Goal: Task Accomplishment & Management: Use online tool/utility

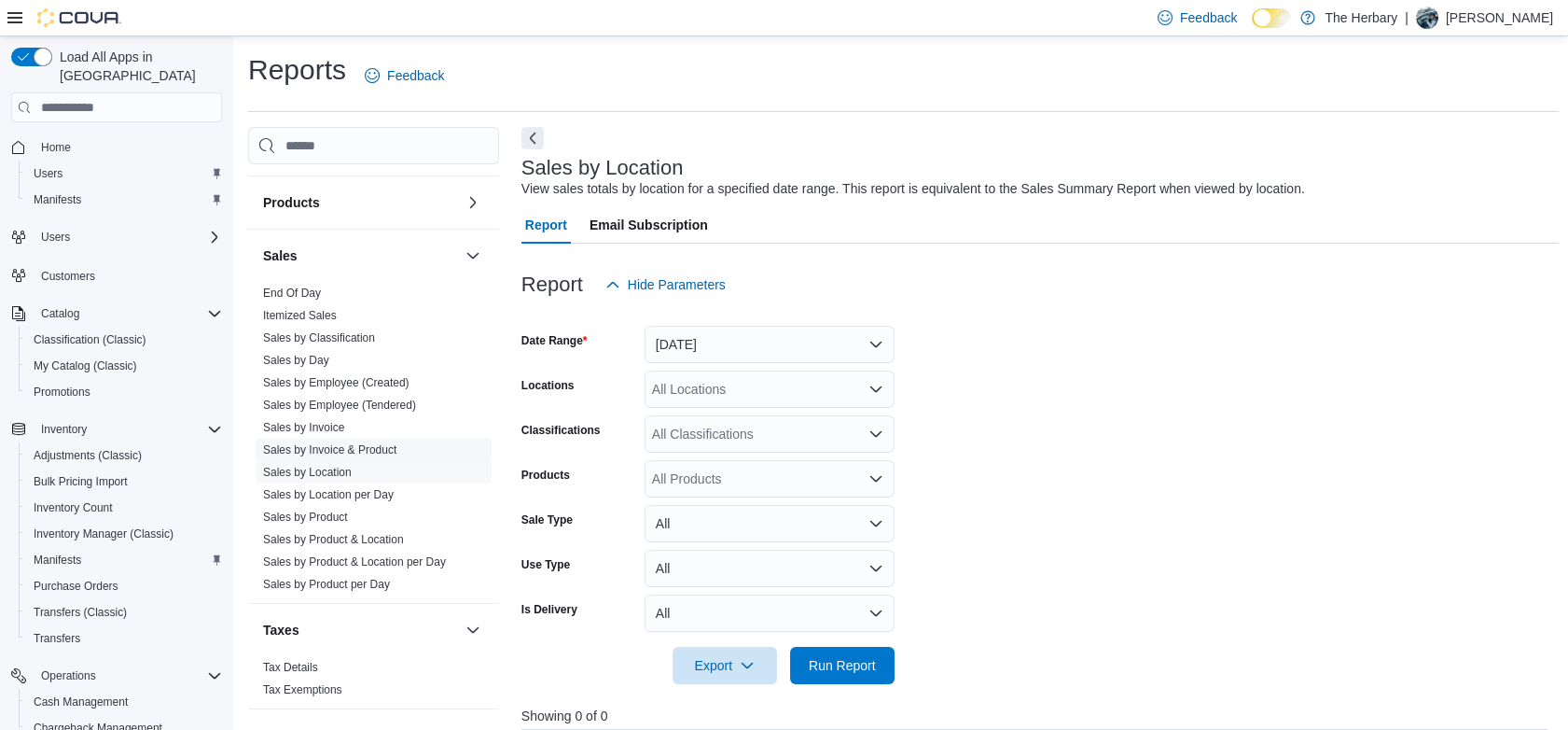
scroll to position [598, 0]
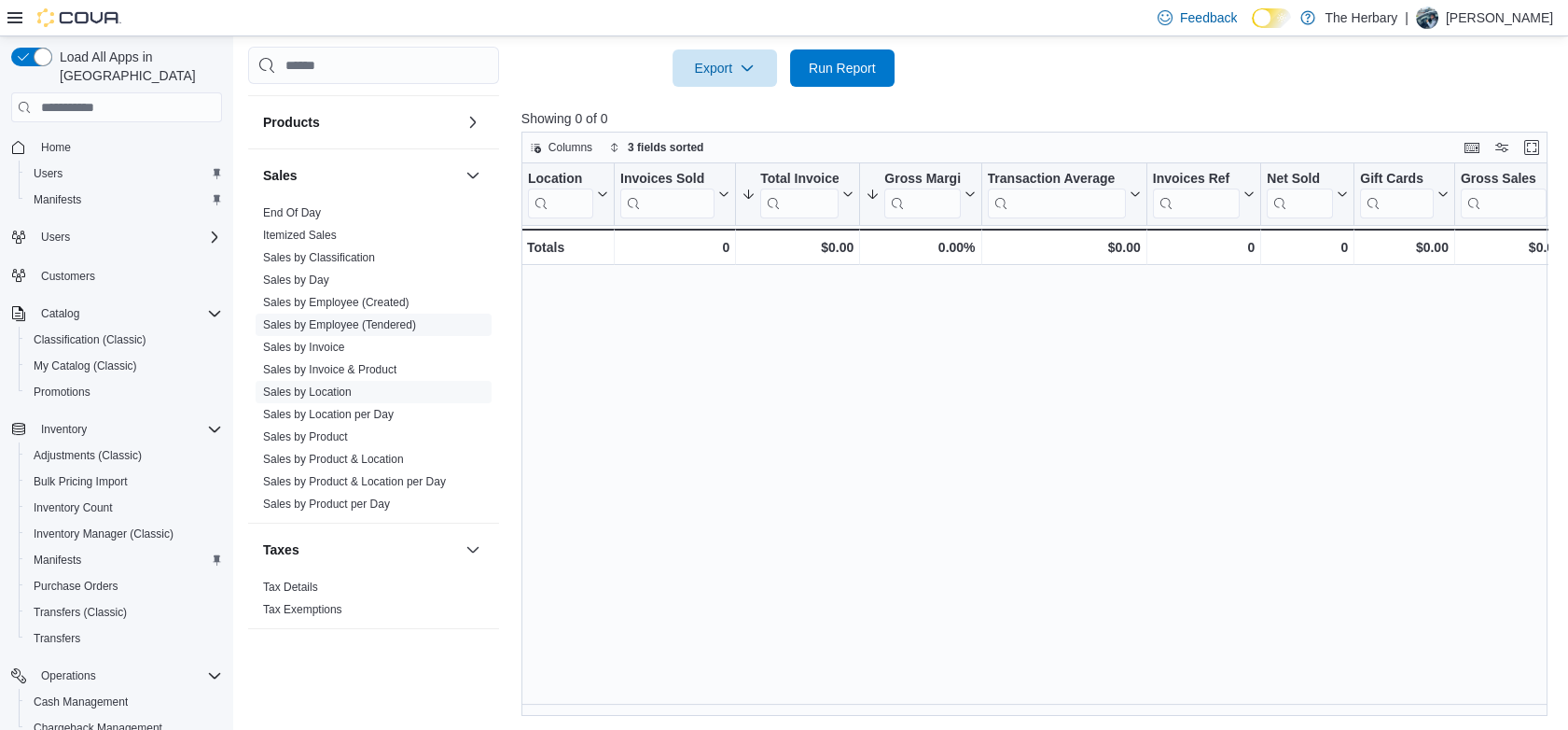
click at [308, 317] on span "Sales by Employee (Tendered)" at bounding box center [339, 325] width 153 height 15
click at [308, 340] on link "Sales by Invoice" at bounding box center [303, 347] width 81 height 13
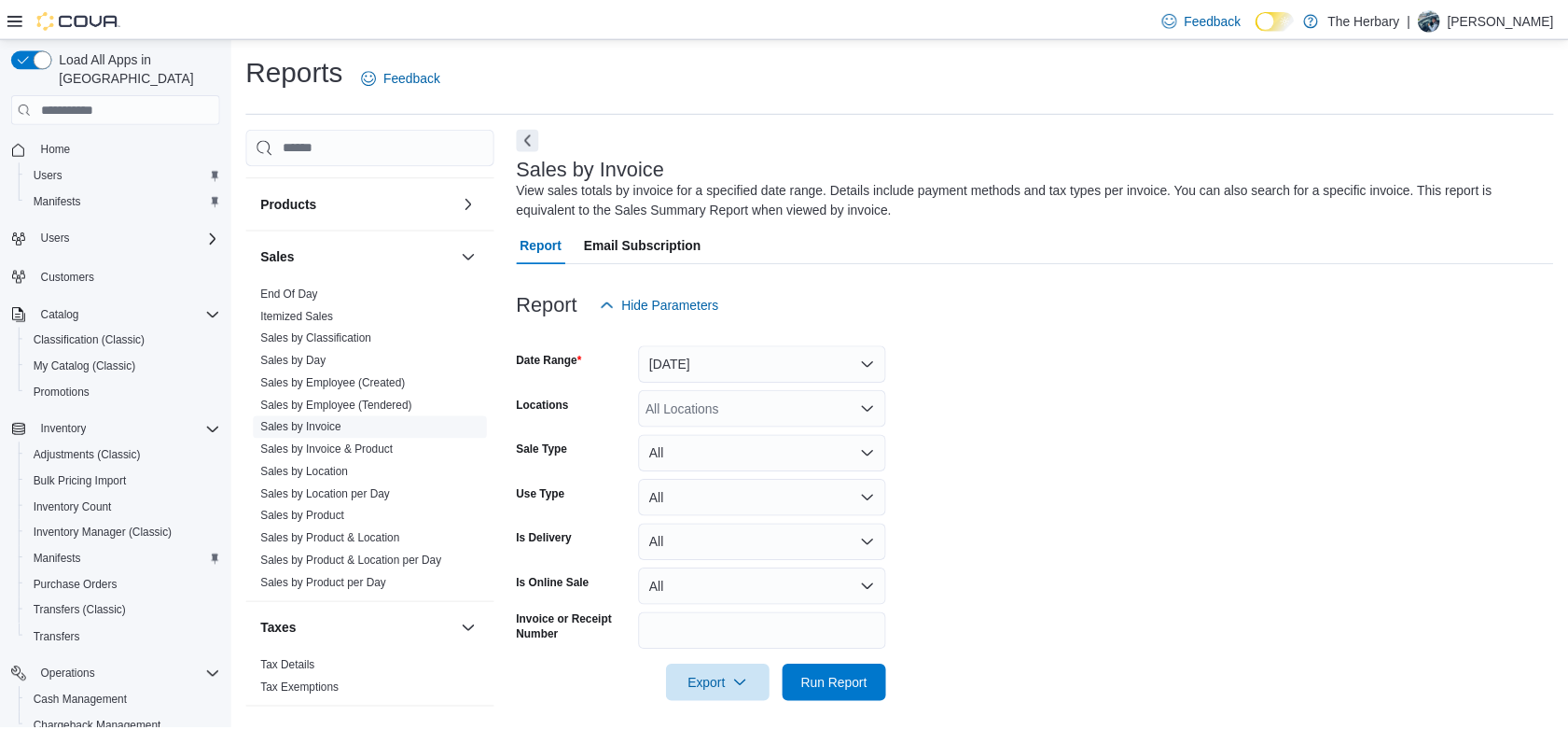
scroll to position [10, 0]
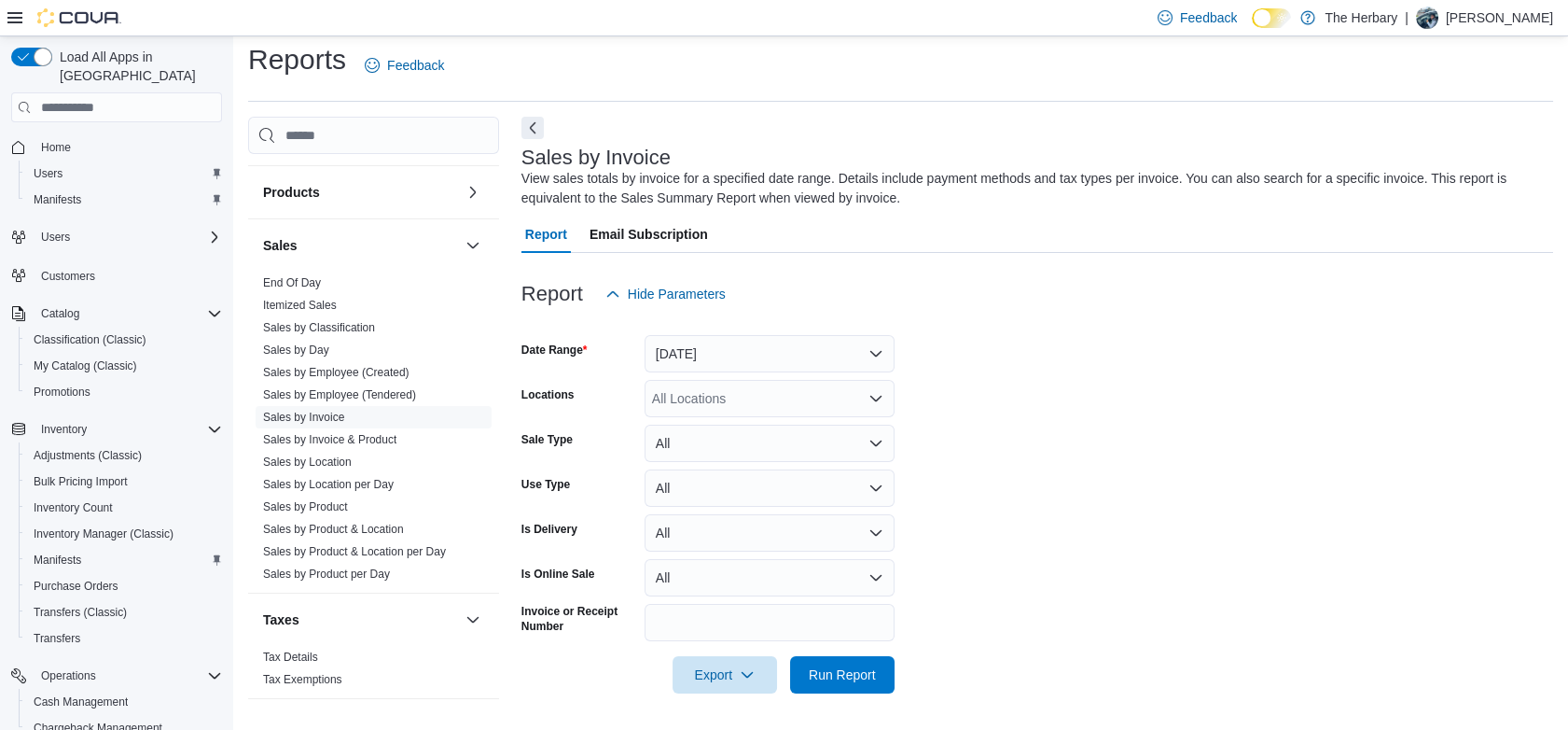
click at [734, 403] on div "All Locations" at bounding box center [770, 397] width 250 height 37
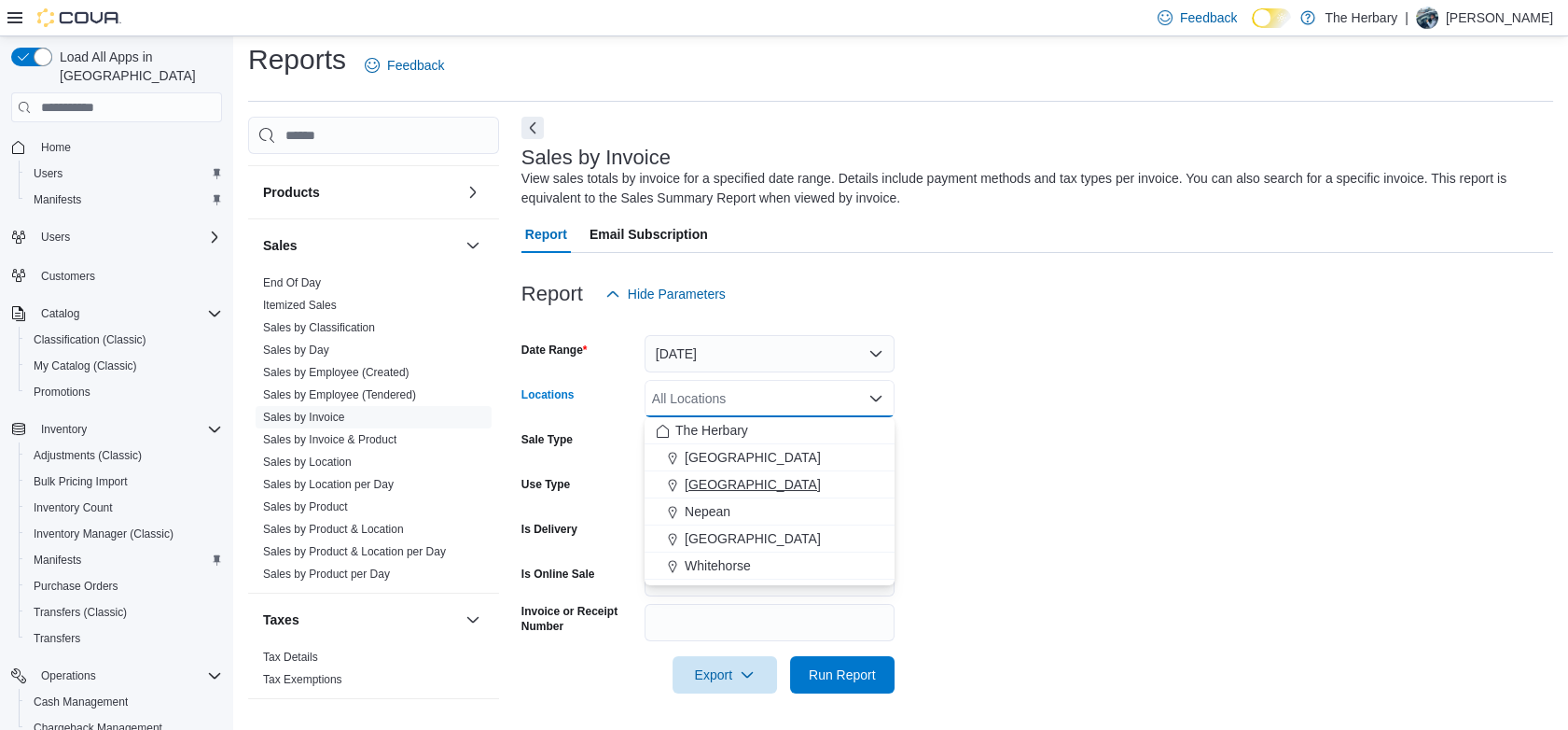
click at [756, 477] on div "[GEOGRAPHIC_DATA]" at bounding box center [769, 484] width 228 height 19
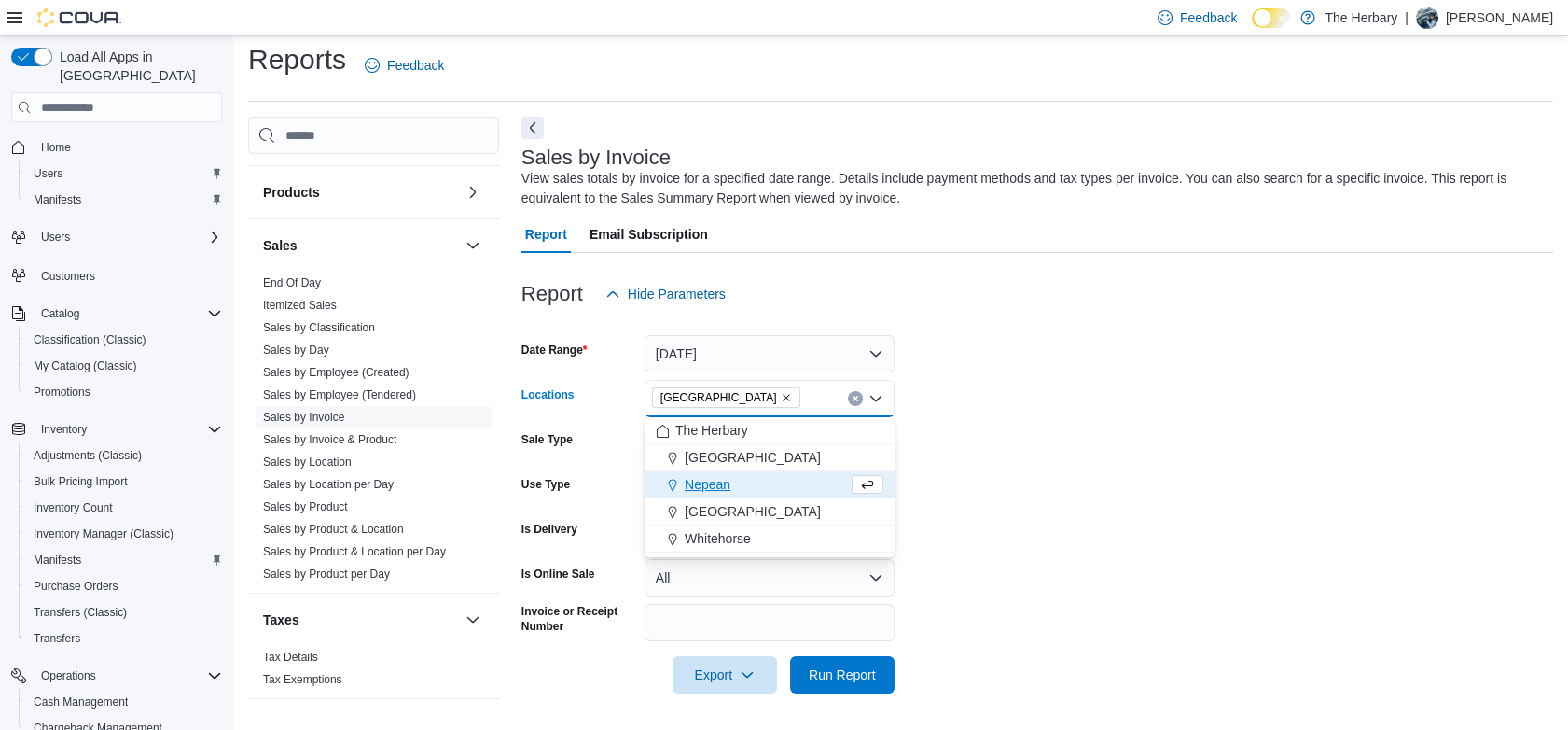
click at [1030, 492] on form "Date Range [DATE] Locations [GEOGRAPHIC_DATA] Combo box. Selected. [GEOGRAPHIC_…" at bounding box center [1036, 502] width 1032 height 380
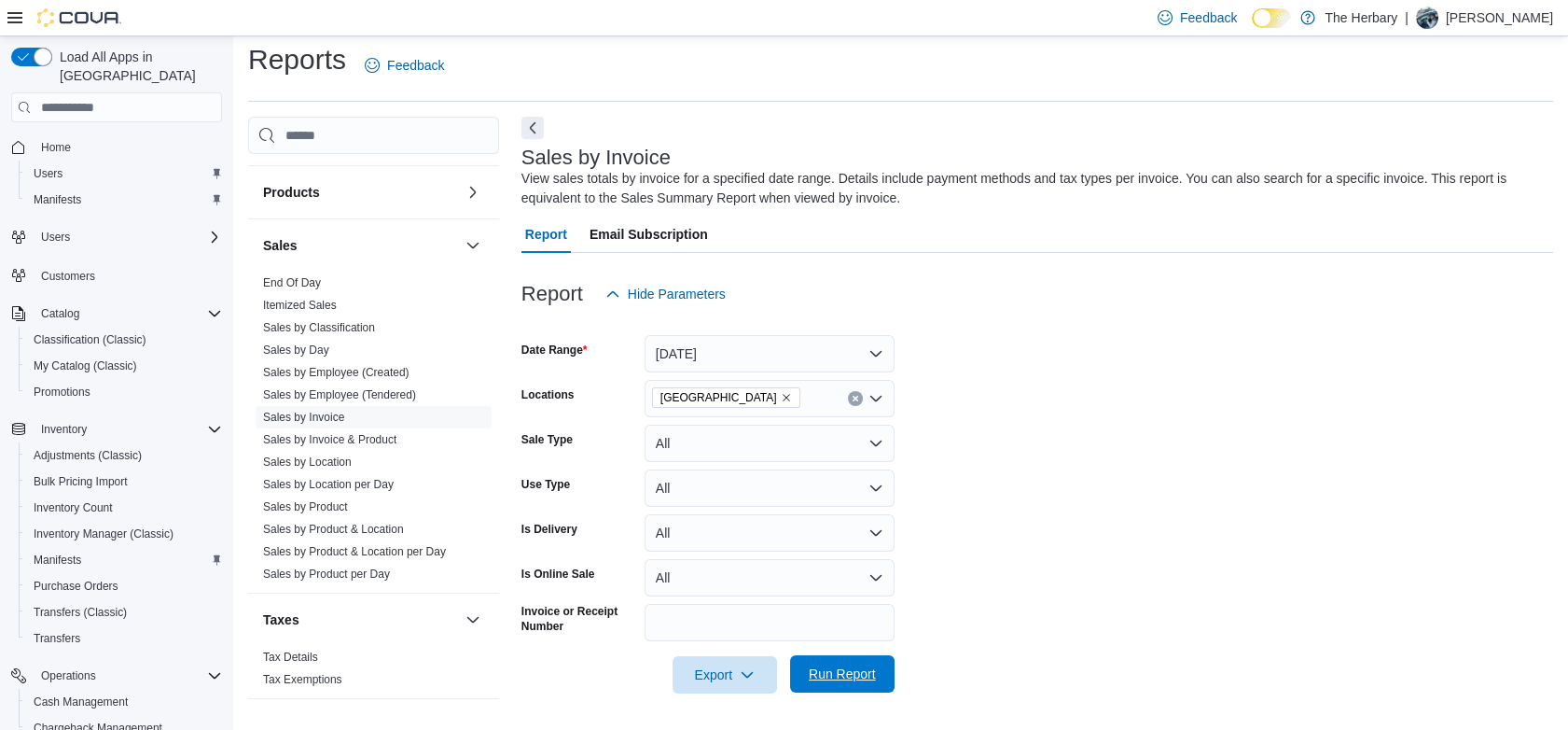
click at [855, 673] on span "Run Report" at bounding box center [842, 674] width 67 height 19
click at [709, 680] on span "Export" at bounding box center [725, 673] width 82 height 37
click at [739, 563] on span "Export to Excel" at bounding box center [728, 563] width 84 height 15
